Goal: Task Accomplishment & Management: Manage account settings

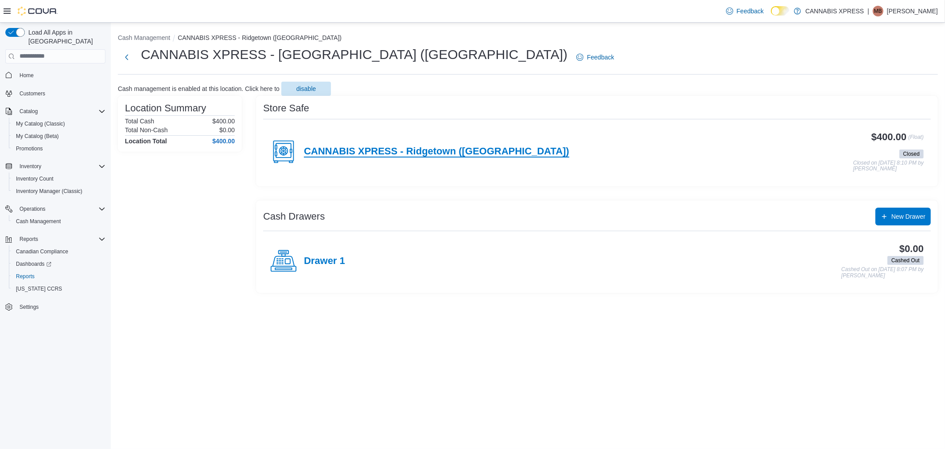
click at [375, 154] on h4 "CANNABIS XPRESS - Ridgetown (Main St)" at bounding box center [437, 152] width 266 height 12
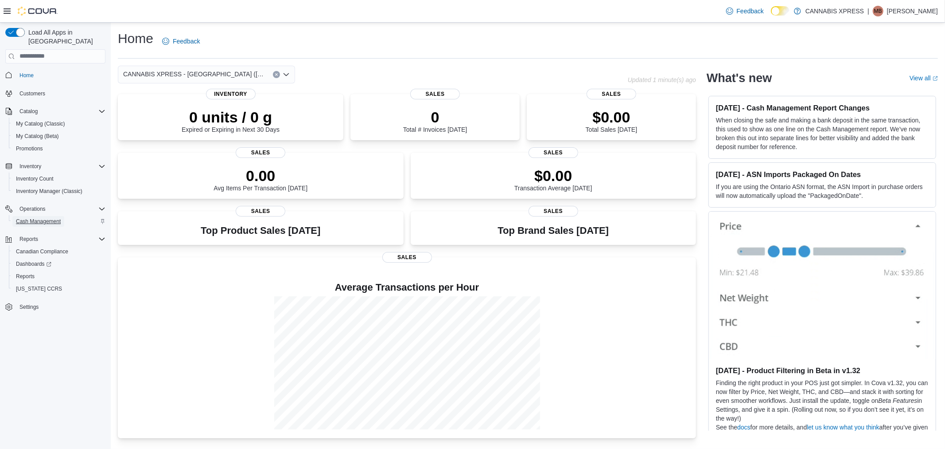
click at [43, 218] on span "Cash Management" at bounding box center [38, 221] width 45 height 7
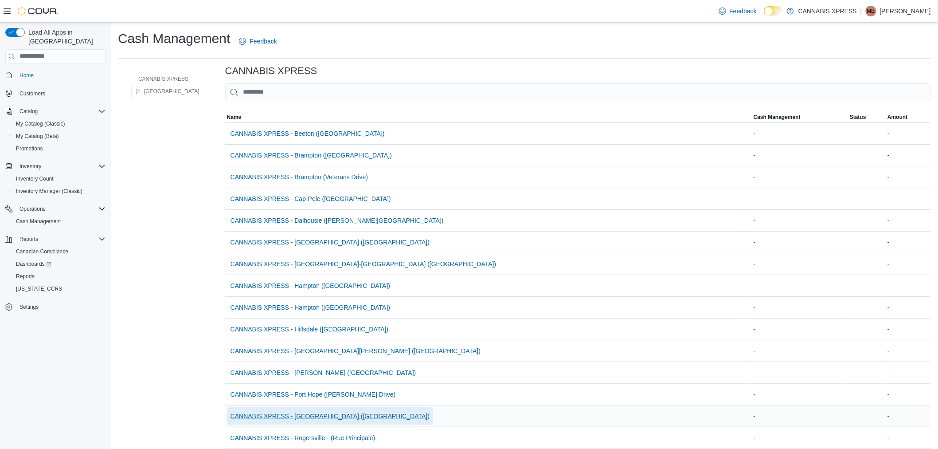
click at [312, 418] on span "CANNABIS XPRESS - [GEOGRAPHIC_DATA] ([GEOGRAPHIC_DATA])" at bounding box center [329, 415] width 199 height 9
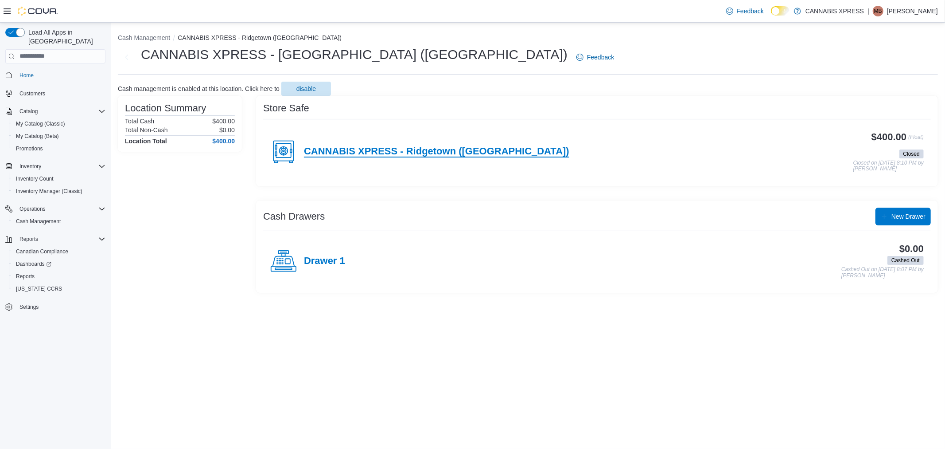
click at [461, 150] on h4 "CANNABIS XPRESS - Ridgetown (Main St)" at bounding box center [437, 152] width 266 height 12
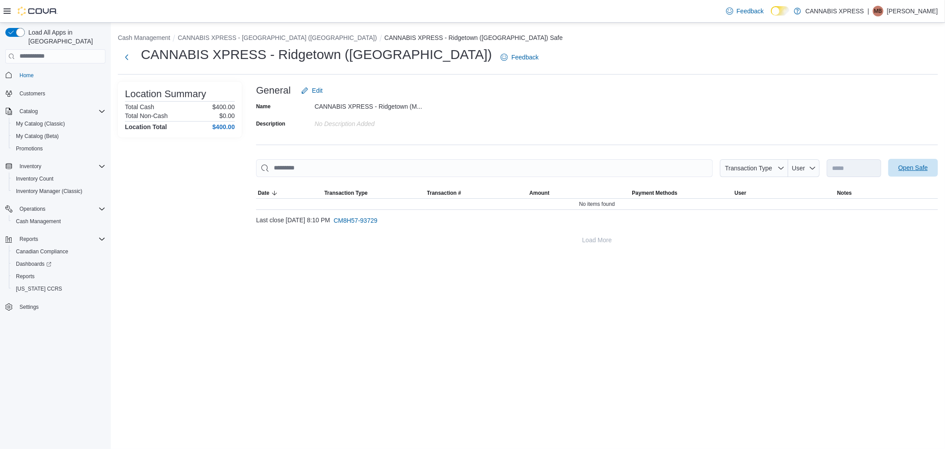
click at [930, 161] on span "Open Safe" at bounding box center [913, 168] width 39 height 18
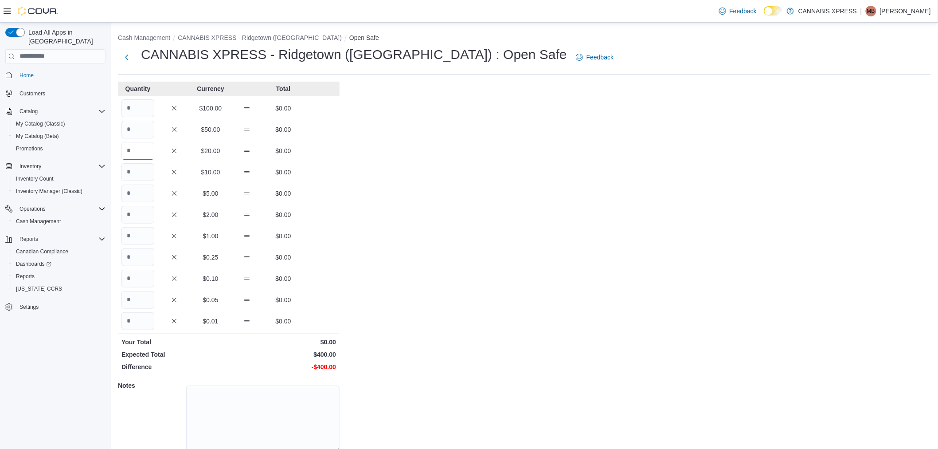
click at [130, 153] on input "Quantity" at bounding box center [137, 151] width 33 height 18
type input "*"
type input "**"
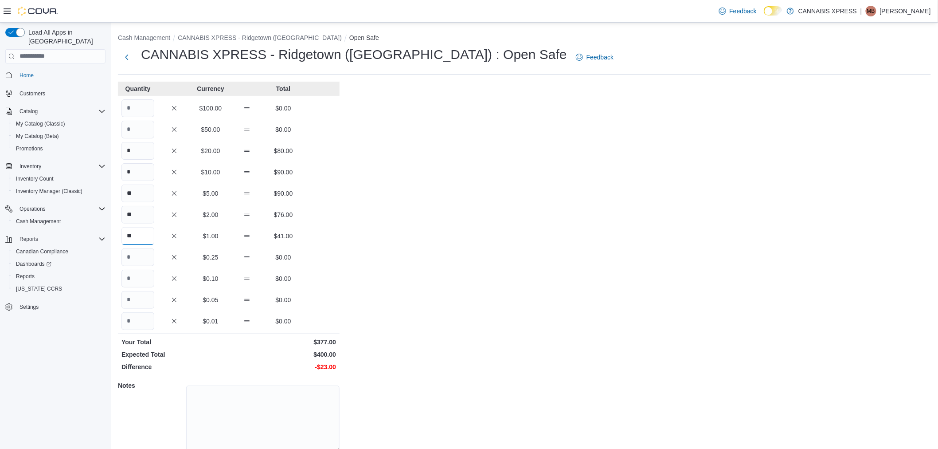
type input "**"
click at [376, 228] on div "Cash Management CANNABIS XPRESS - Ridgetown (Main St) Open Safe CANNABIS XPRESS…" at bounding box center [524, 254] width 827 height 462
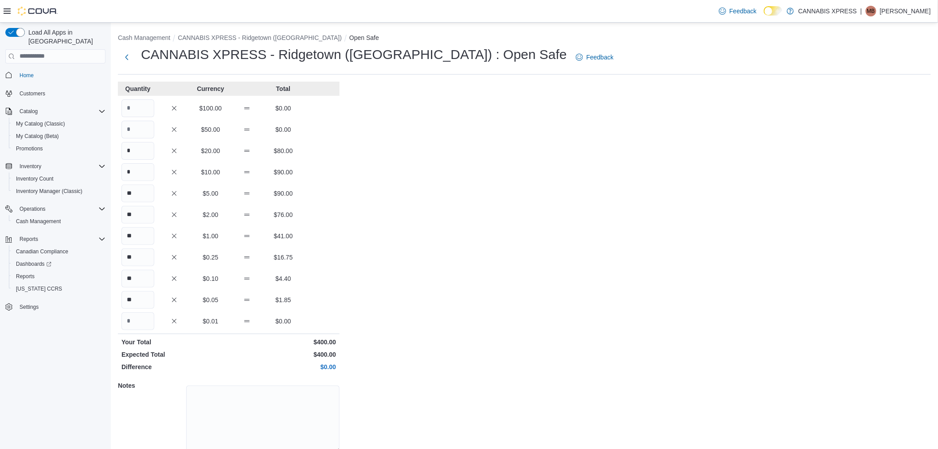
scroll to position [36, 0]
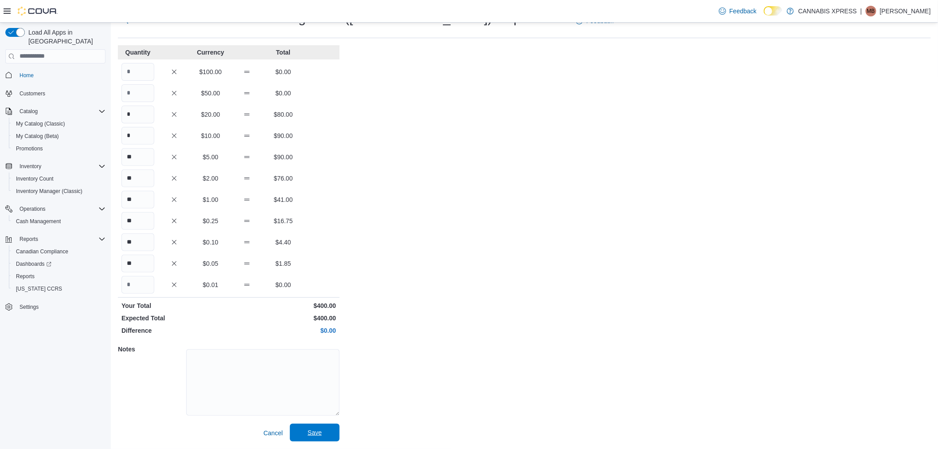
click at [320, 434] on span "Save" at bounding box center [315, 432] width 14 height 9
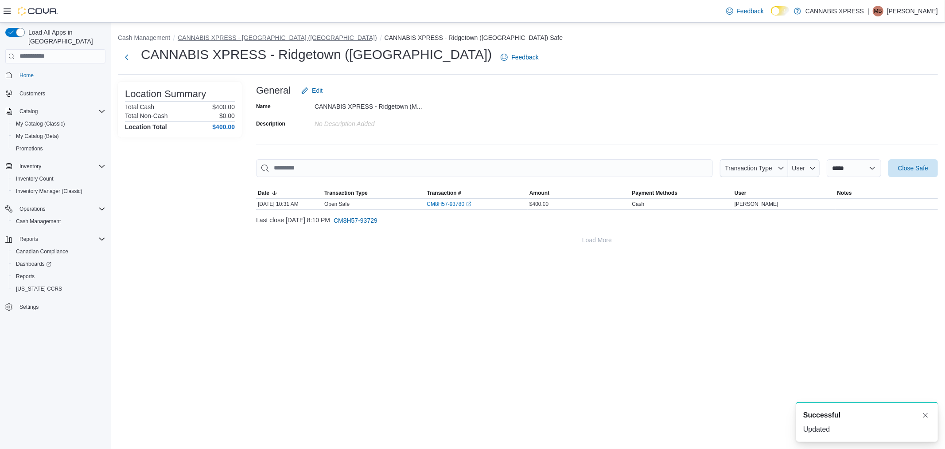
click at [294, 36] on button "CANNABIS XPRESS - [GEOGRAPHIC_DATA] ([GEOGRAPHIC_DATA])" at bounding box center [277, 37] width 199 height 7
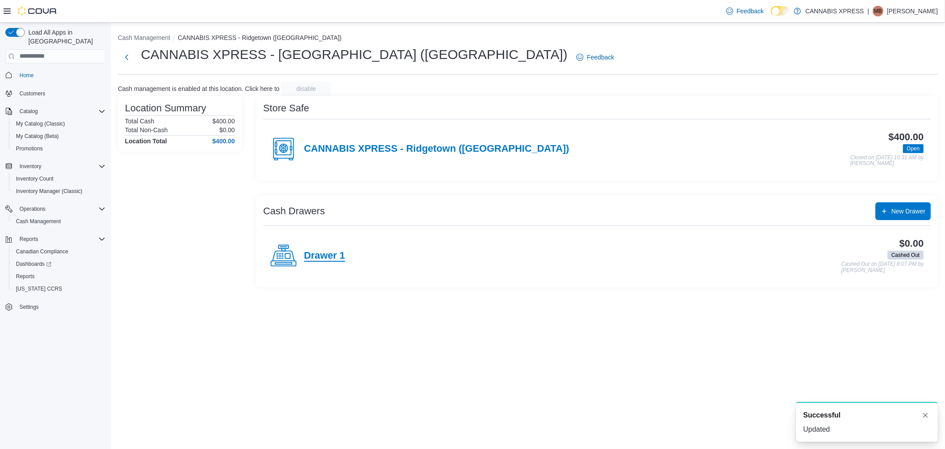
click at [320, 256] on h4 "Drawer 1" at bounding box center [324, 256] width 41 height 12
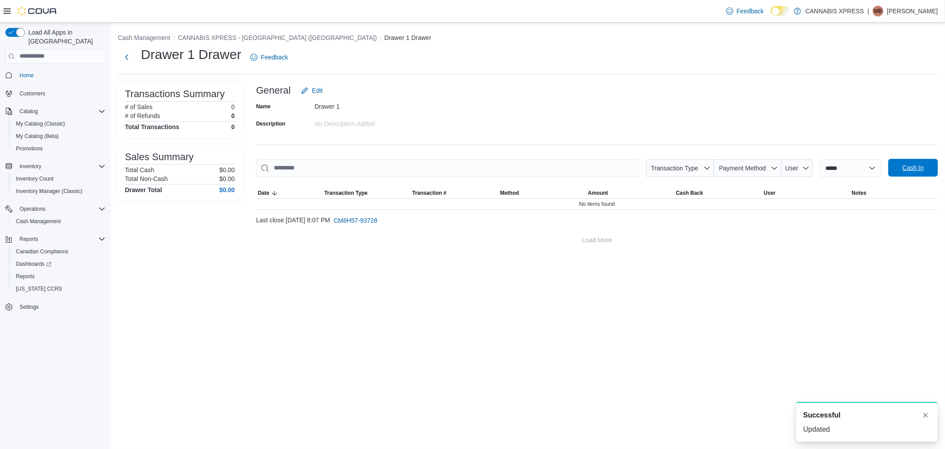
click at [905, 160] on span "Cash In" at bounding box center [913, 168] width 39 height 18
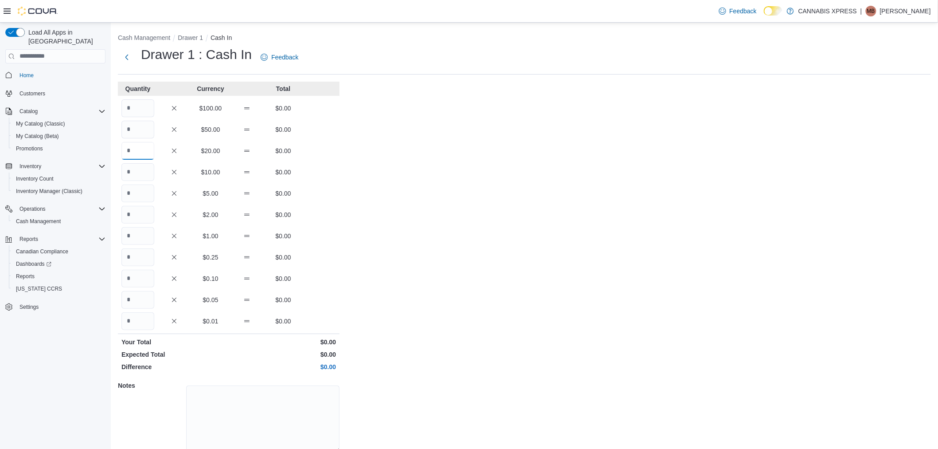
click at [133, 146] on input "Quantity" at bounding box center [137, 151] width 33 height 18
type input "*"
type input "**"
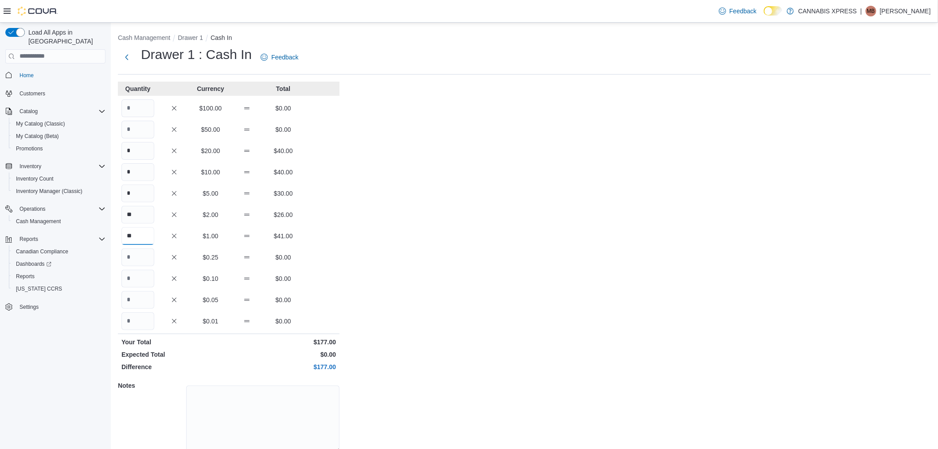
type input "**"
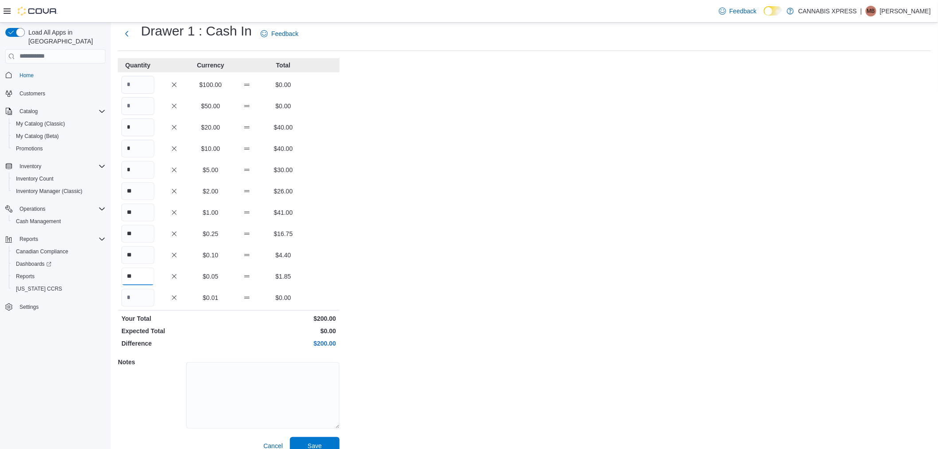
scroll to position [36, 0]
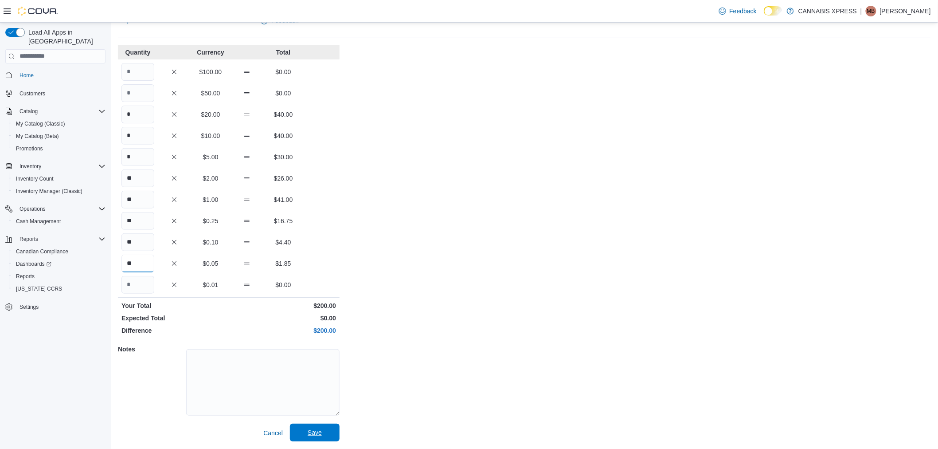
type input "**"
click at [325, 436] on span "Save" at bounding box center [314, 432] width 39 height 18
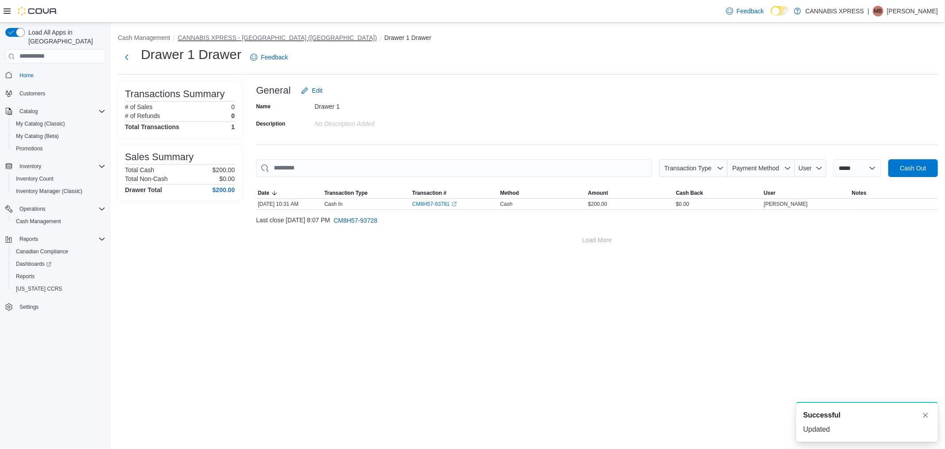
click at [249, 37] on button "CANNABIS XPRESS - [GEOGRAPHIC_DATA] ([GEOGRAPHIC_DATA])" at bounding box center [277, 37] width 199 height 7
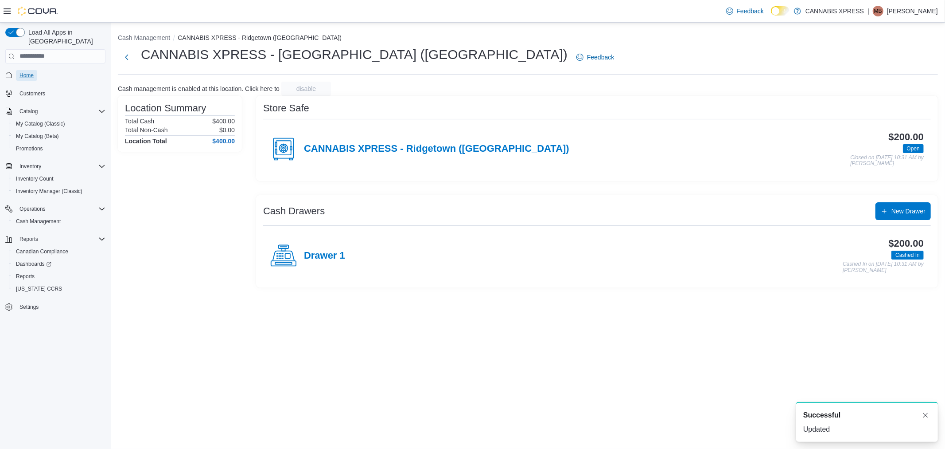
click at [32, 72] on span "Home" at bounding box center [27, 75] width 14 height 7
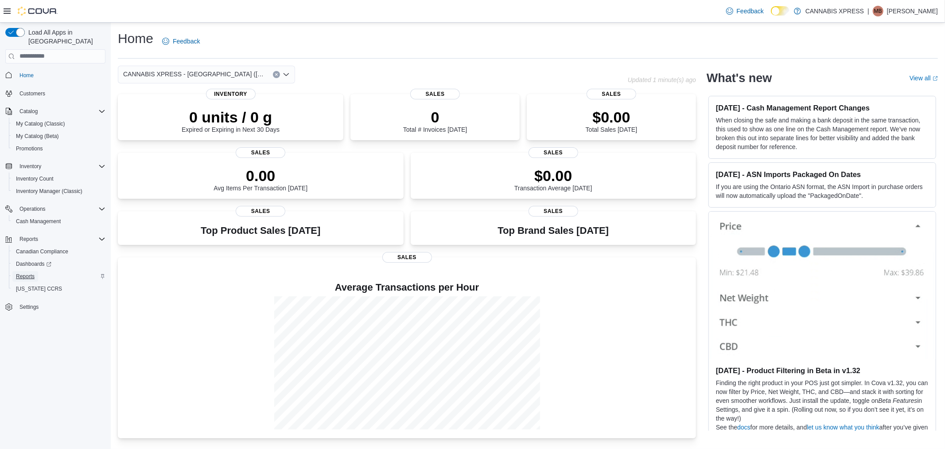
click at [27, 273] on span "Reports" at bounding box center [25, 276] width 19 height 7
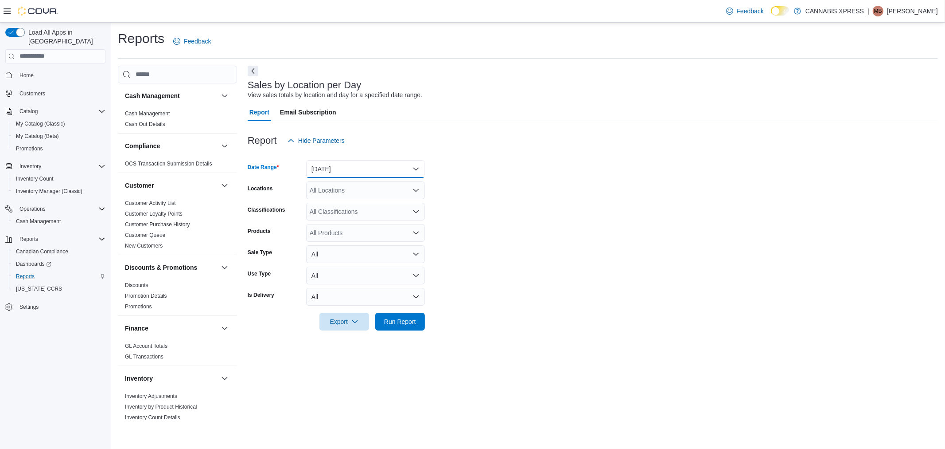
click at [383, 172] on button "Yesterday" at bounding box center [365, 169] width 119 height 18
click at [368, 196] on button "Today" at bounding box center [365, 204] width 119 height 18
click at [503, 165] on form "Date Range Today Locations All Locations Classifications All Classifications Pr…" at bounding box center [593, 239] width 691 height 181
click at [405, 320] on span "Run Report" at bounding box center [400, 320] width 32 height 9
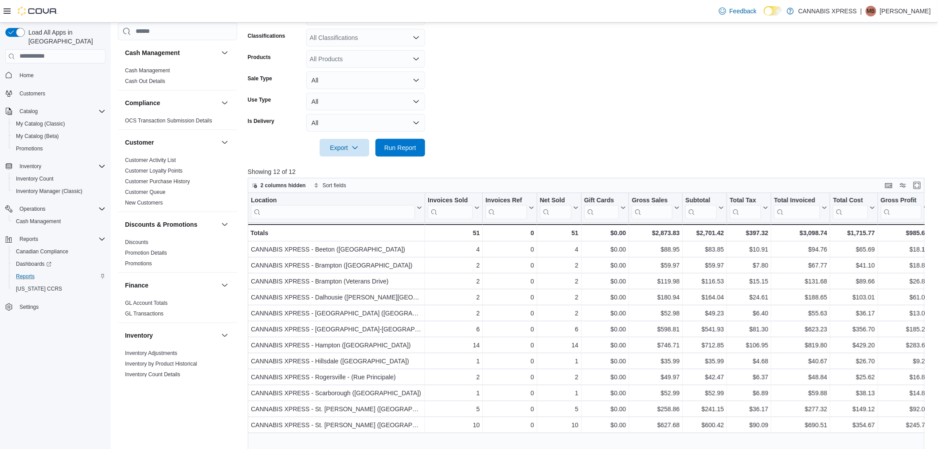
scroll to position [170, 0]
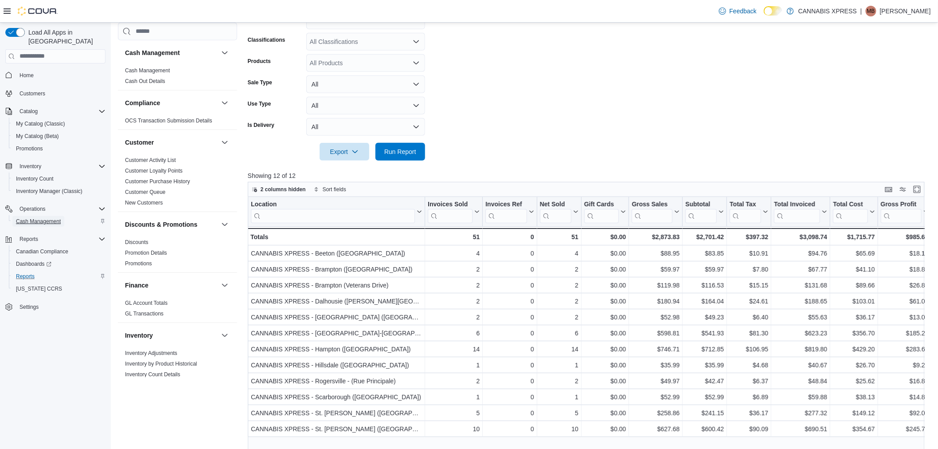
click at [43, 218] on span "Cash Management" at bounding box center [38, 221] width 45 height 7
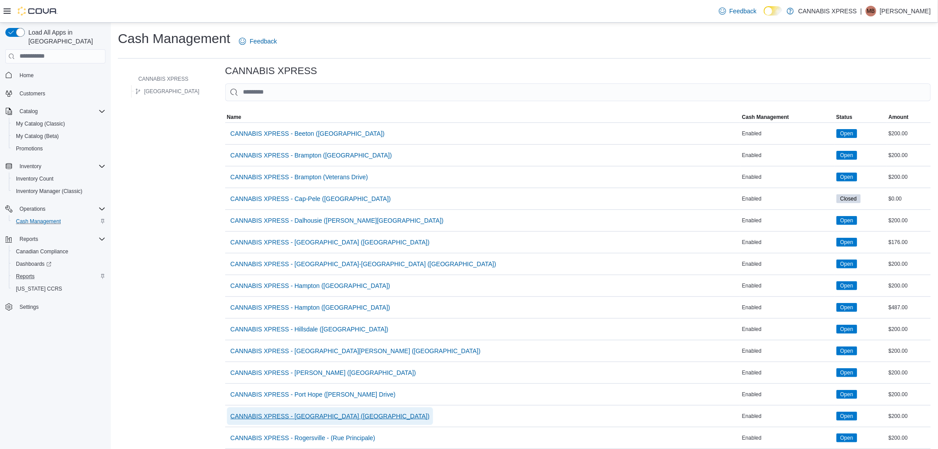
click at [276, 411] on span "CANNABIS XPRESS - [GEOGRAPHIC_DATA] ([GEOGRAPHIC_DATA])" at bounding box center [329, 416] width 199 height 18
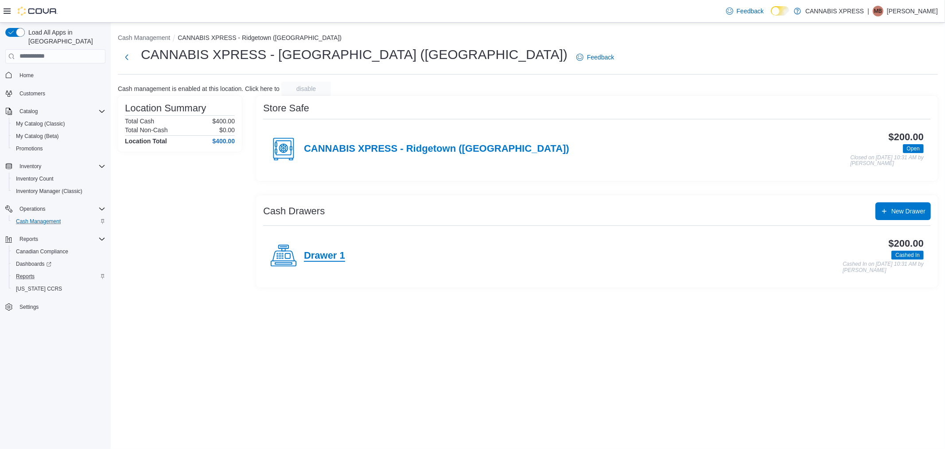
click at [320, 258] on h4 "Drawer 1" at bounding box center [324, 256] width 41 height 12
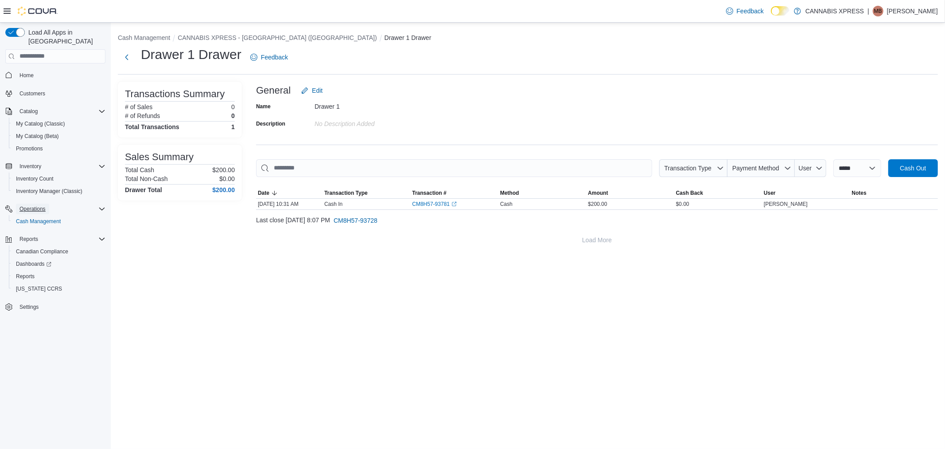
click at [46, 204] on span "Operations" at bounding box center [33, 208] width 26 height 11
click at [47, 187] on span "Inventory Manager (Classic)" at bounding box center [49, 190] width 66 height 7
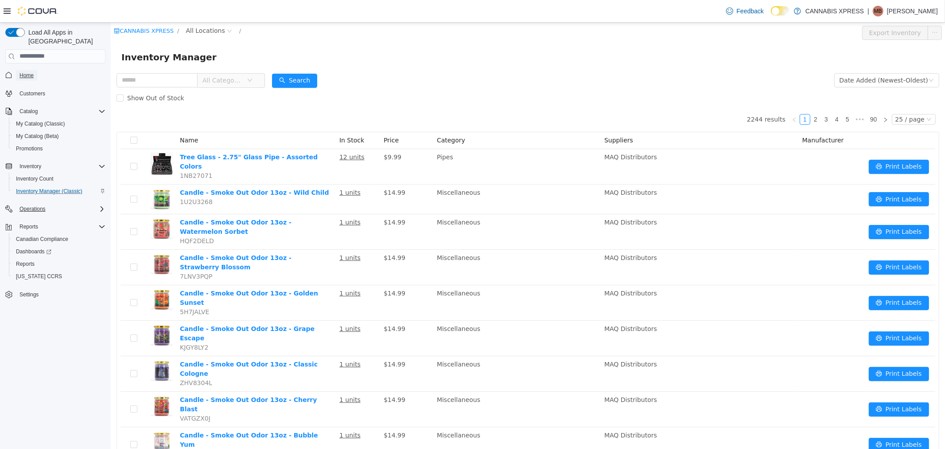
click at [30, 72] on span "Home" at bounding box center [27, 75] width 14 height 7
